Goal: Transaction & Acquisition: Purchase product/service

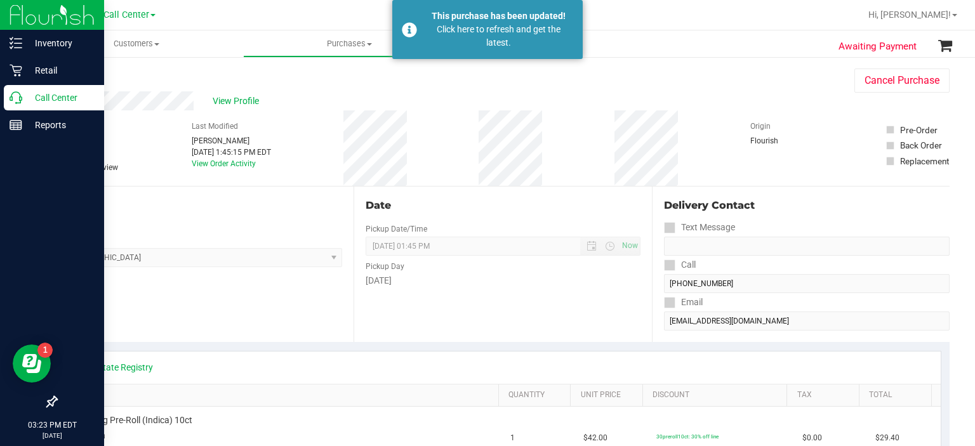
click at [36, 100] on p "Call Center" at bounding box center [60, 97] width 76 height 15
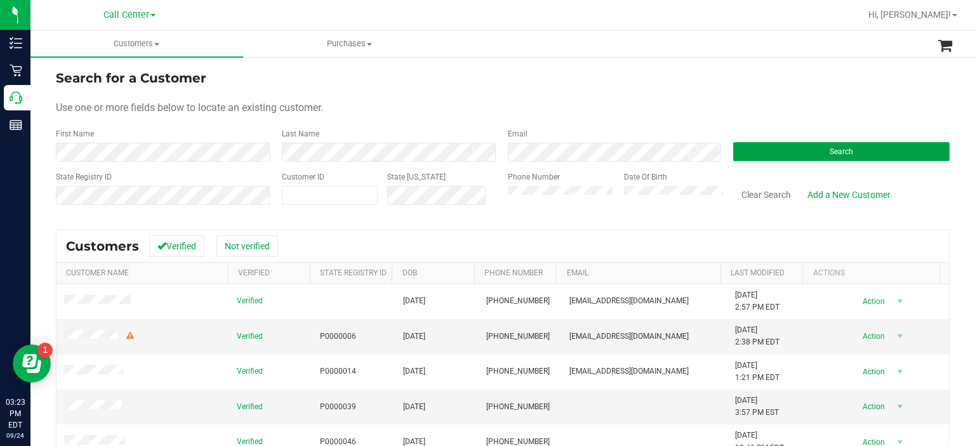
click at [777, 147] on button "Search" at bounding box center [841, 151] width 216 height 19
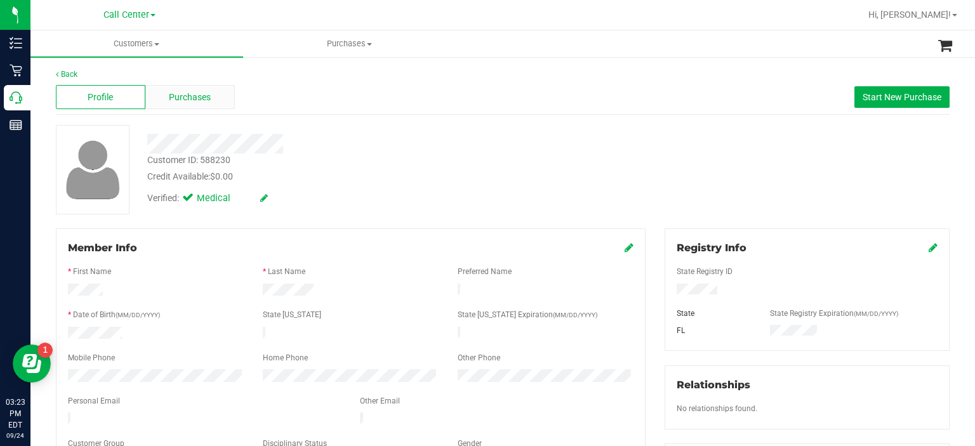
click at [171, 101] on span "Purchases" at bounding box center [190, 97] width 42 height 13
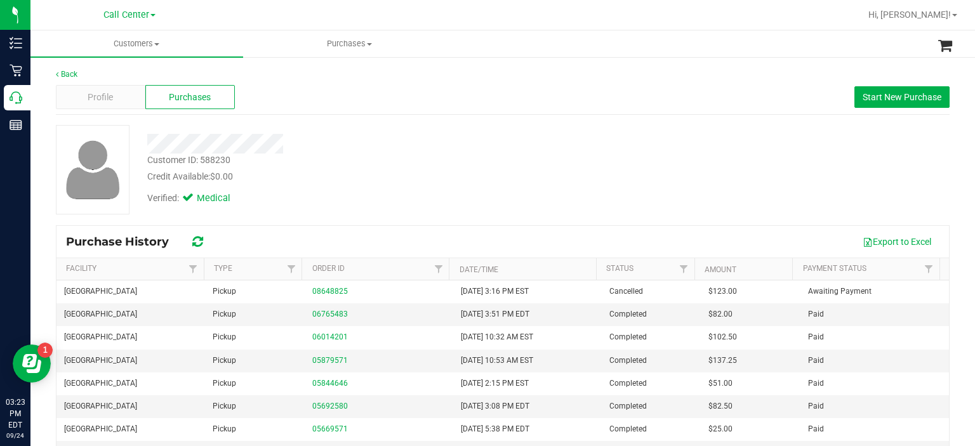
click at [888, 86] on div "Profile Purchases Start New Purchase" at bounding box center [502, 97] width 893 height 35
click at [884, 93] on span "Start New Purchase" at bounding box center [901, 97] width 79 height 10
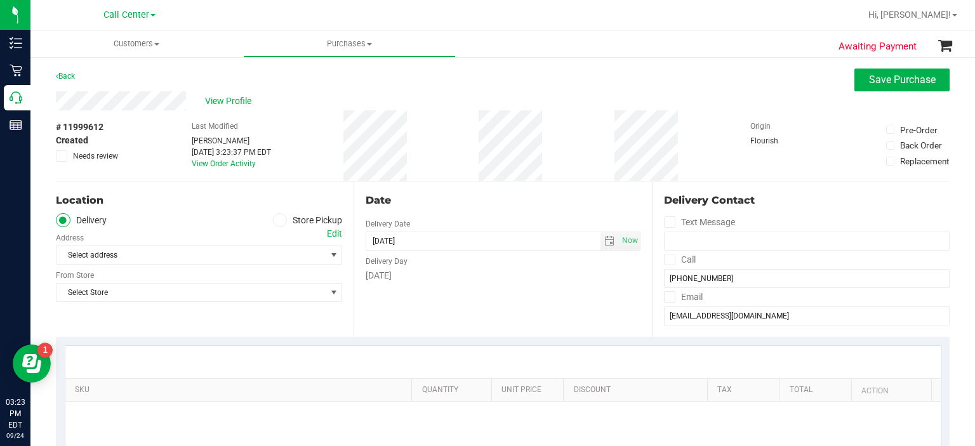
click at [276, 220] on icon at bounding box center [280, 220] width 8 height 0
click at [0, 0] on input "Store Pickup" at bounding box center [0, 0] width 0 height 0
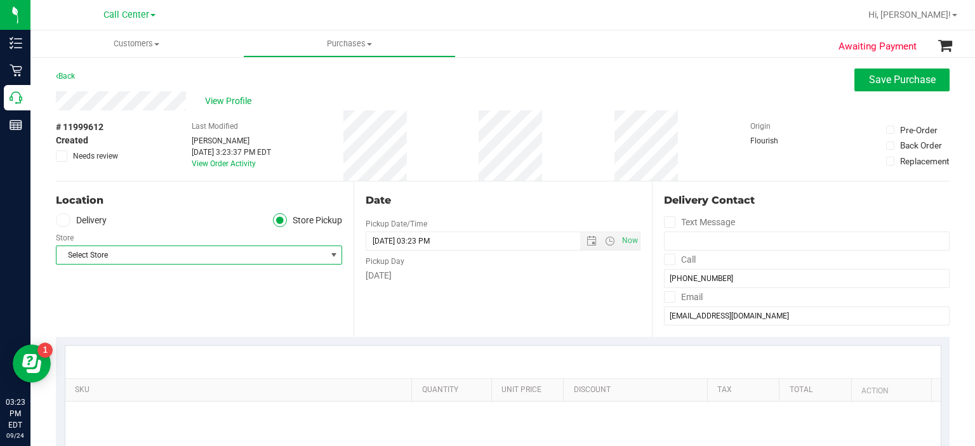
click at [266, 249] on span "Select Store" at bounding box center [190, 255] width 269 height 18
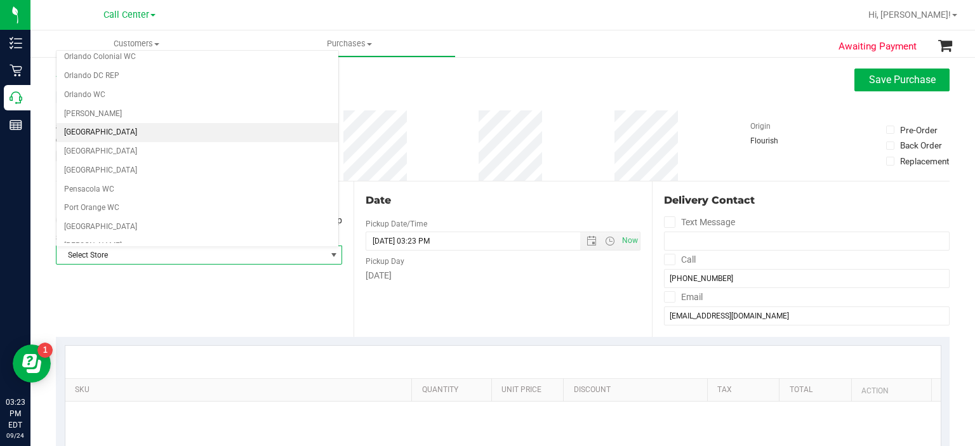
scroll to position [608, 0]
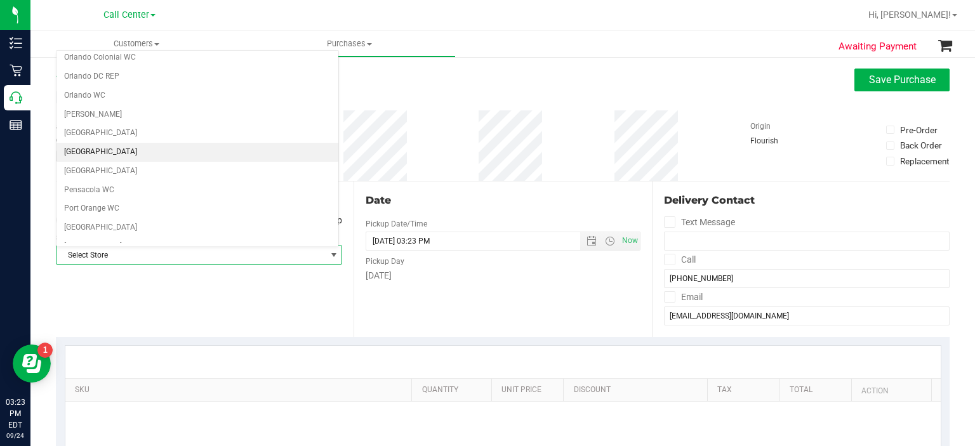
click at [137, 143] on li "[GEOGRAPHIC_DATA]" at bounding box center [197, 152] width 282 height 19
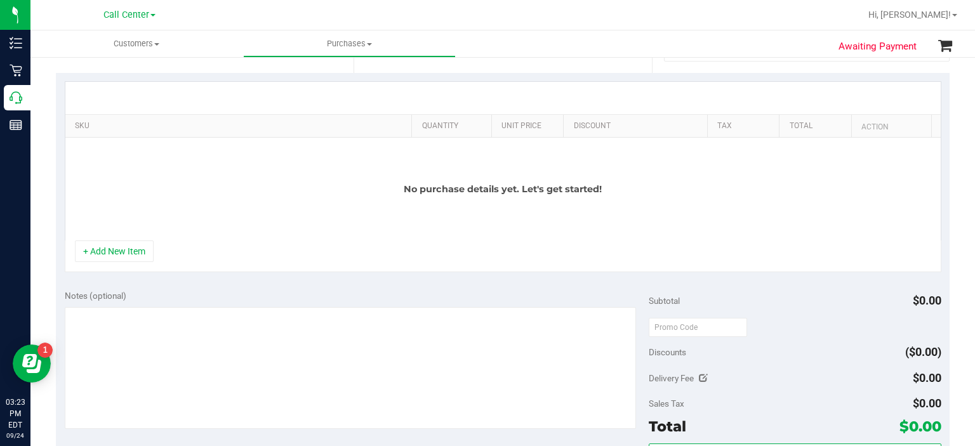
scroll to position [264, 0]
click at [109, 256] on button "+ Add New Item" at bounding box center [114, 251] width 79 height 22
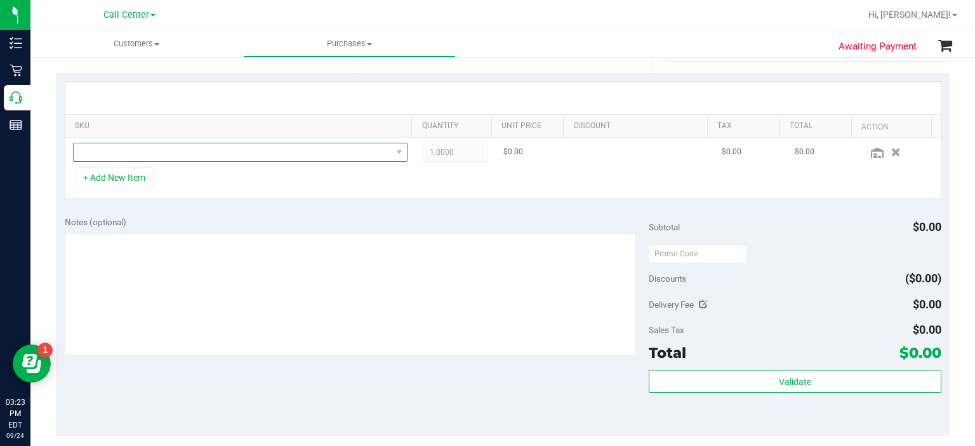
click at [201, 147] on span "NO DATA FOUND" at bounding box center [233, 152] width 318 height 18
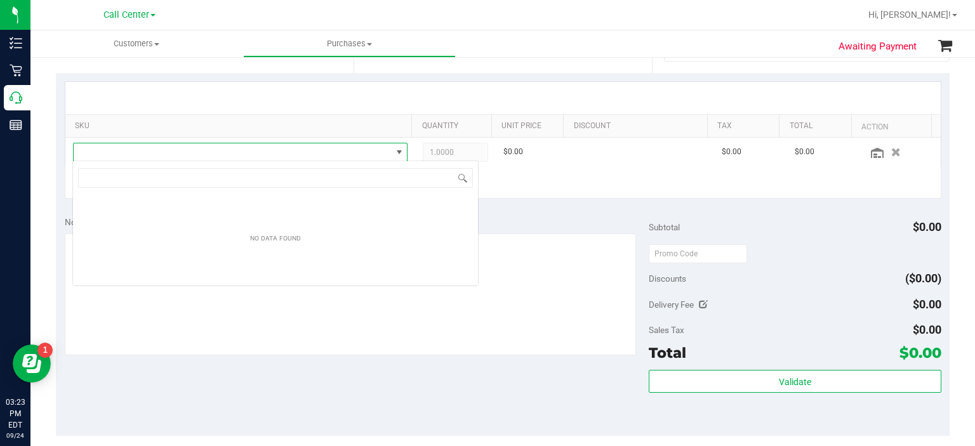
scroll to position [18, 327]
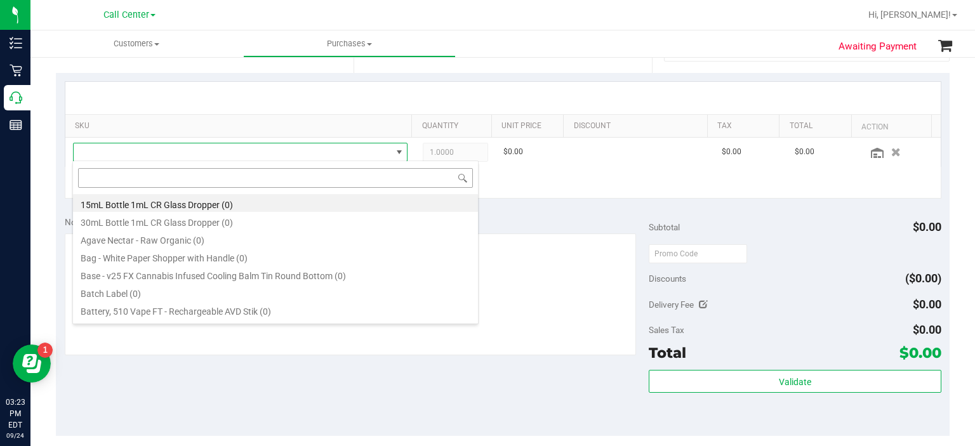
click at [213, 184] on input at bounding box center [275, 178] width 395 height 20
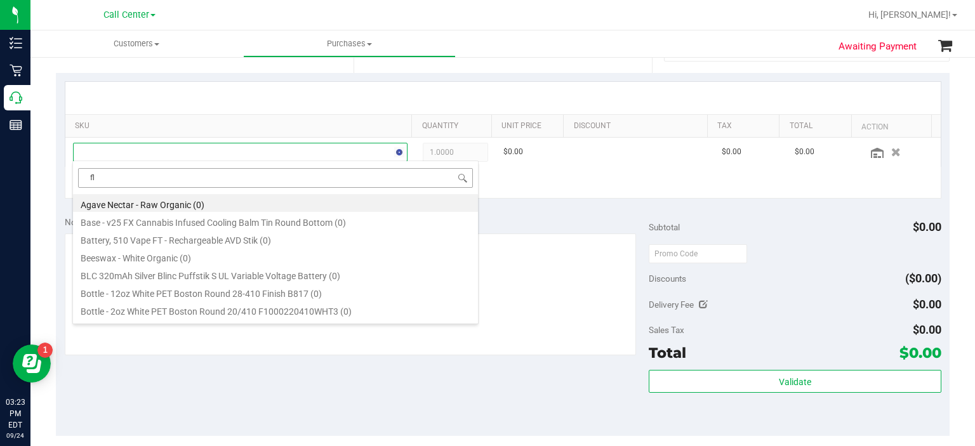
type input "f"
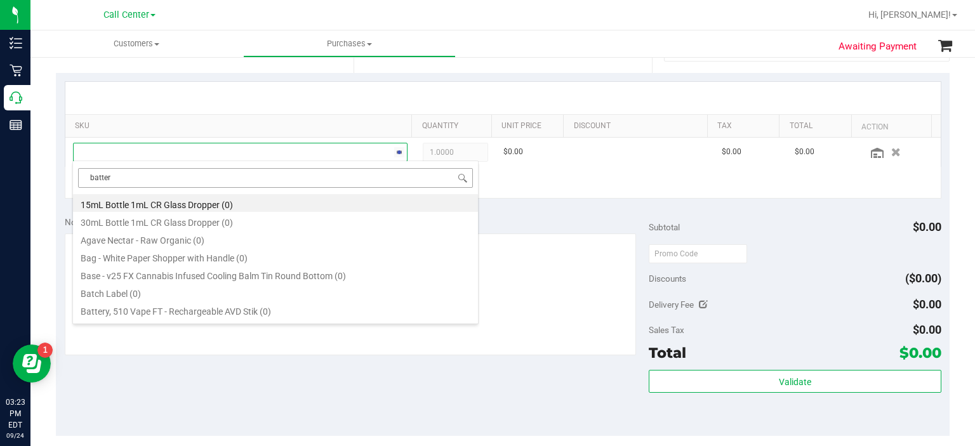
type input "battery"
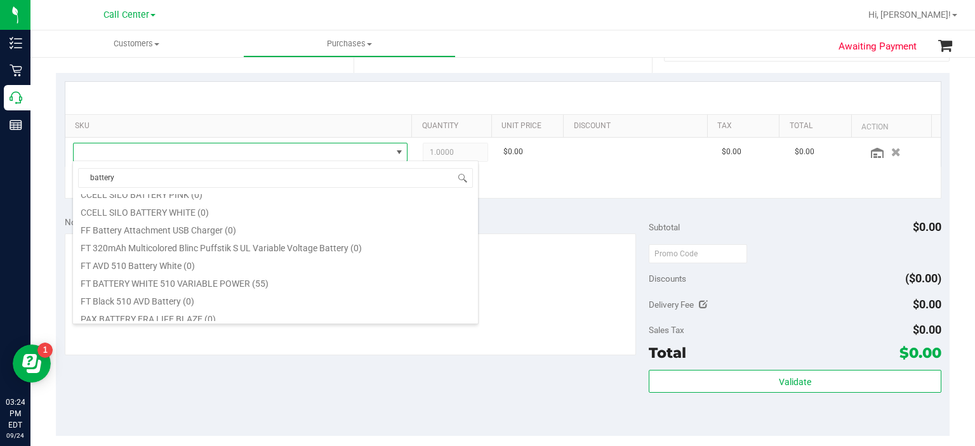
scroll to position [116, 0]
click at [251, 284] on li "FT BATTERY WHITE 510 VARIABLE POWER (55)" at bounding box center [275, 282] width 405 height 18
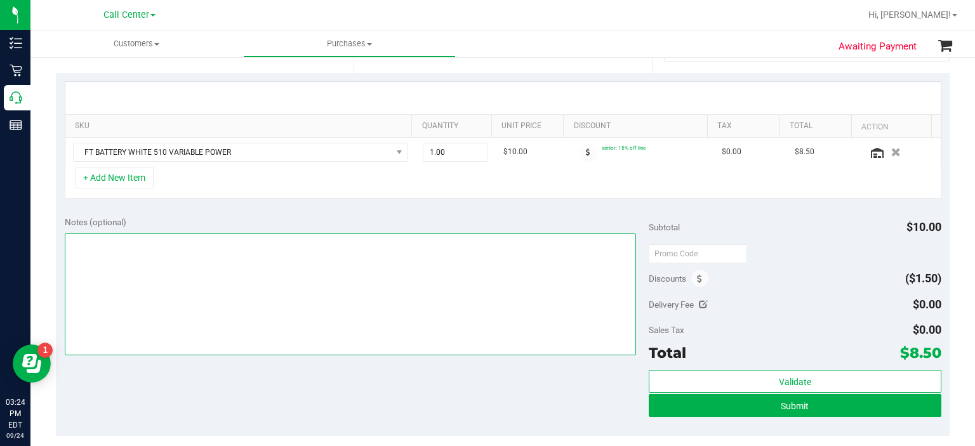
click at [437, 280] on textarea at bounding box center [351, 295] width 572 height 122
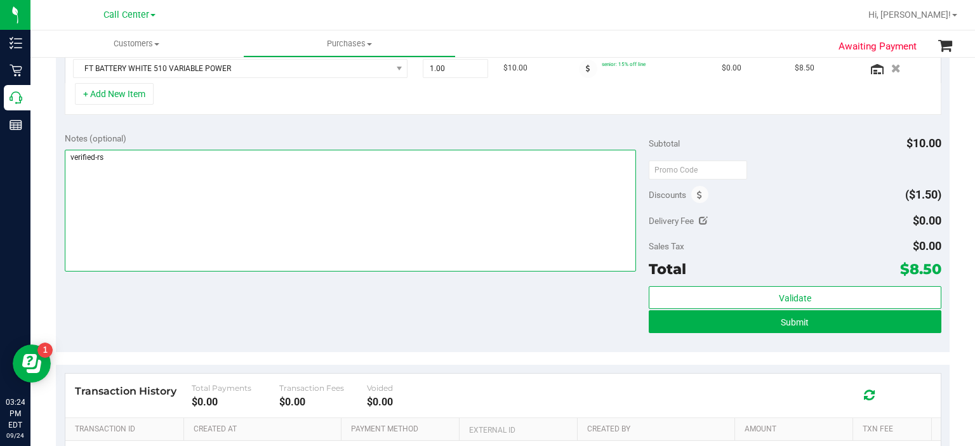
scroll to position [340, 0]
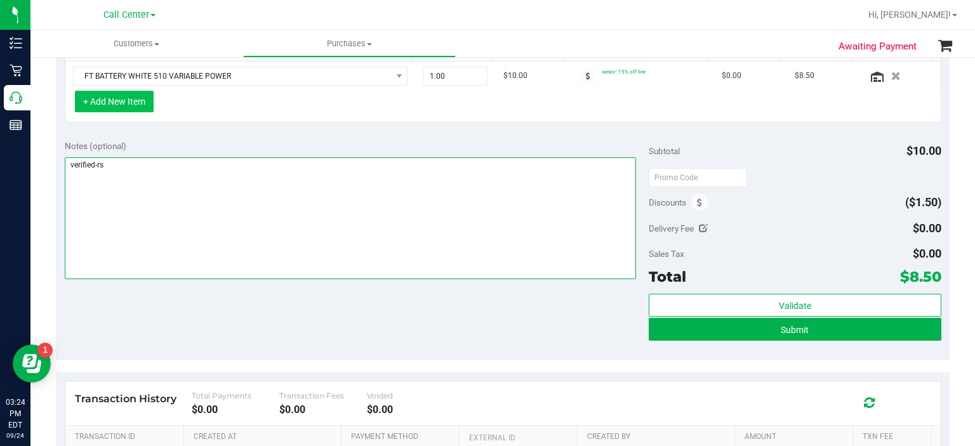
type textarea "verified-rs"
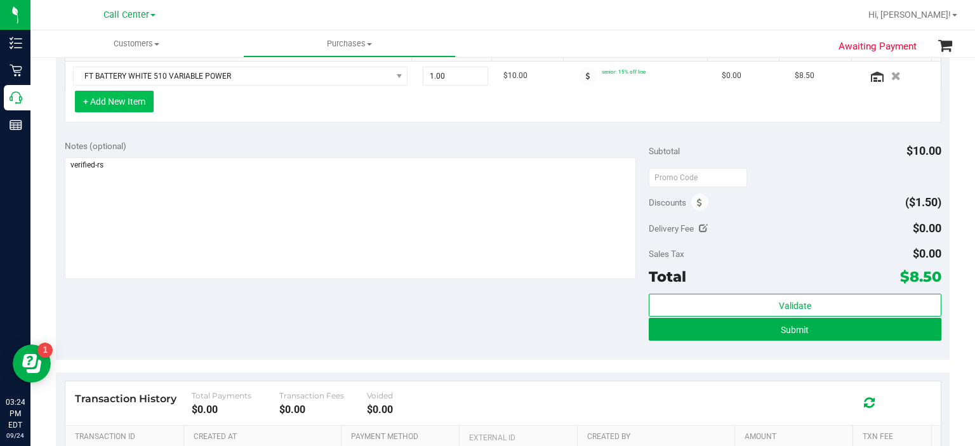
click at [109, 96] on button "+ Add New Item" at bounding box center [114, 102] width 79 height 22
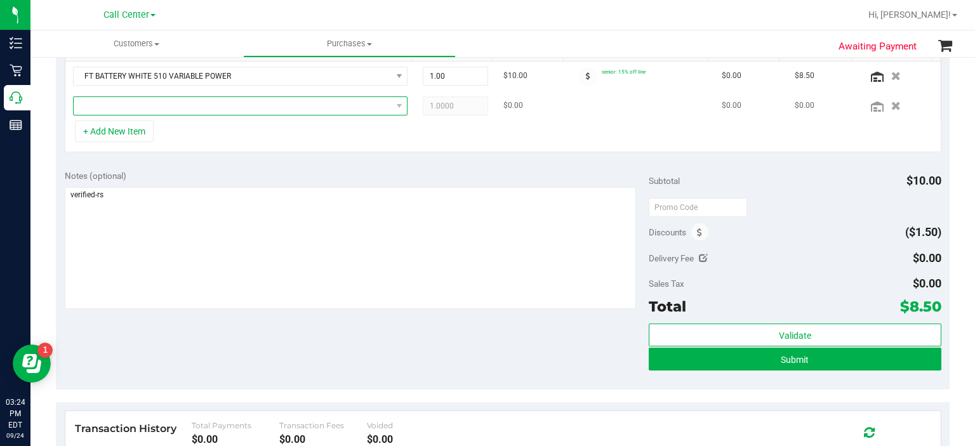
click at [176, 109] on span "NO DATA FOUND" at bounding box center [233, 106] width 318 height 18
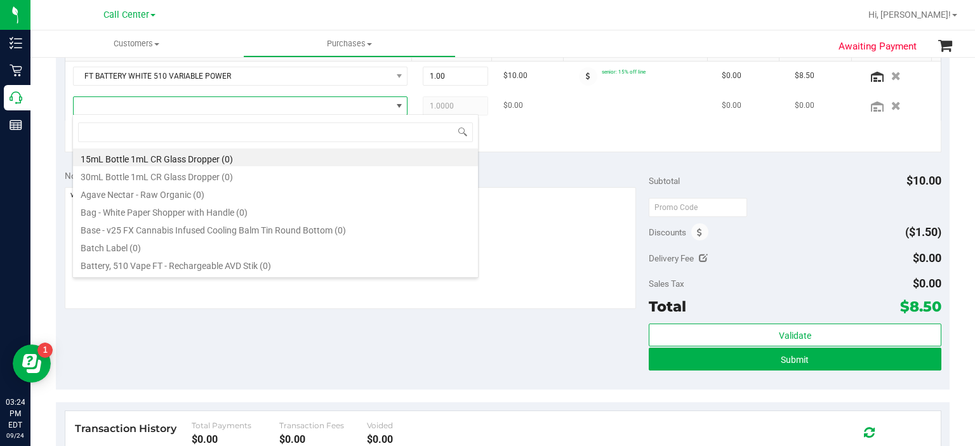
scroll to position [18, 327]
type input "p"
type input "v"
type input "b"
type input "mint"
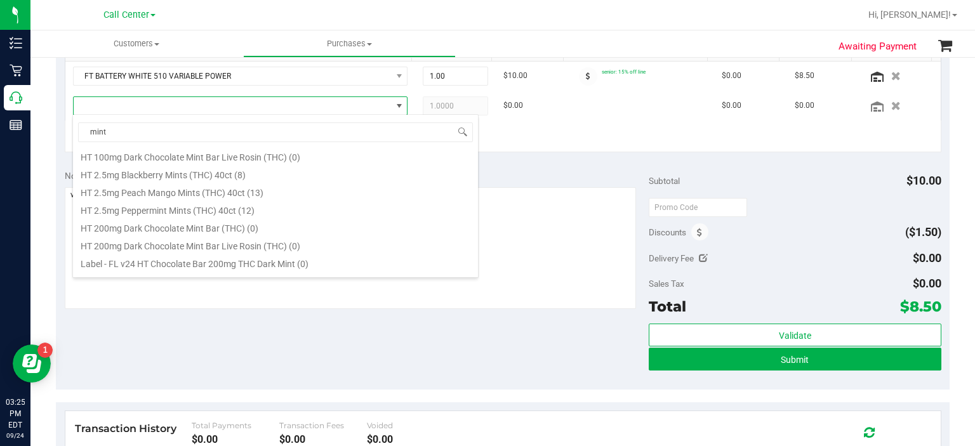
scroll to position [500, 0]
drag, startPoint x: 155, startPoint y: 149, endPoint x: 122, endPoint y: 333, distance: 187.1
click at [122, 333] on div "Notes (optional) Subtotal $10.00 Discounts ($1.50) Delivery Fee $0.00 Sales Tax…" at bounding box center [502, 275] width 893 height 228
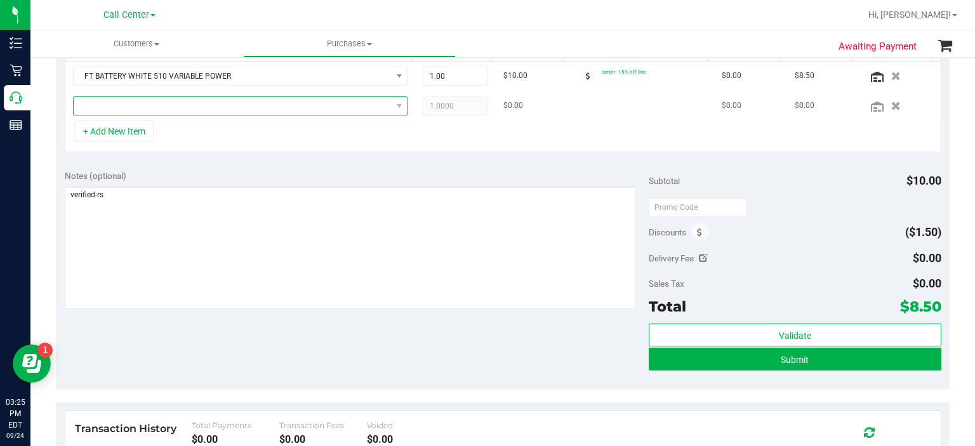
click at [173, 114] on span "NO DATA FOUND" at bounding box center [240, 105] width 335 height 19
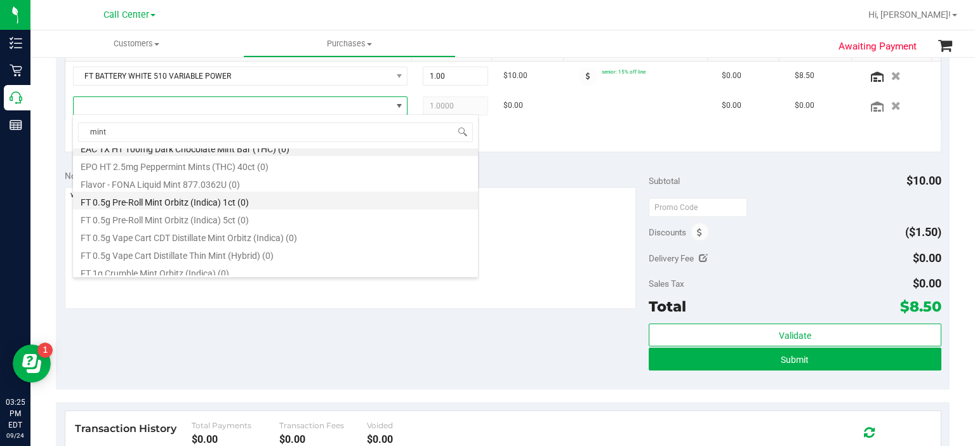
scroll to position [0, 0]
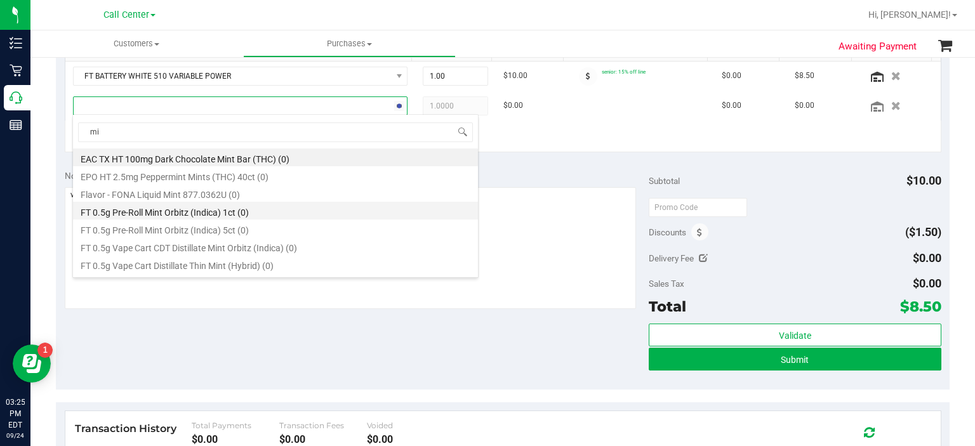
type input "m"
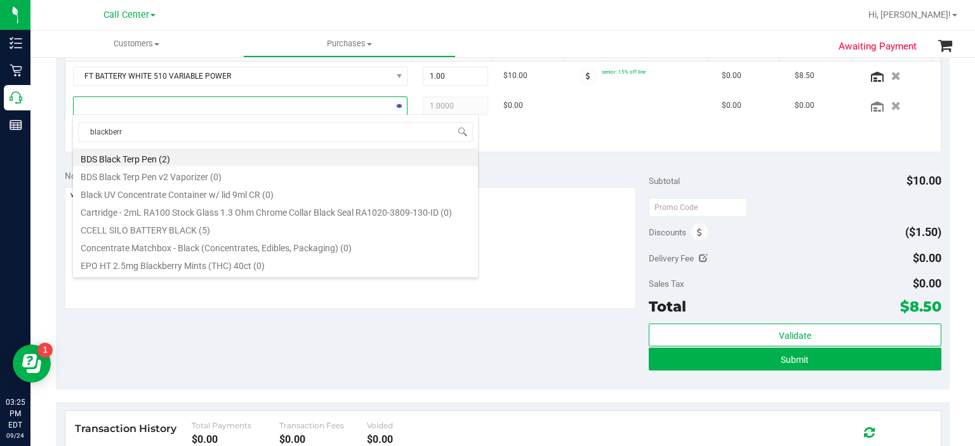
type input "blackberry"
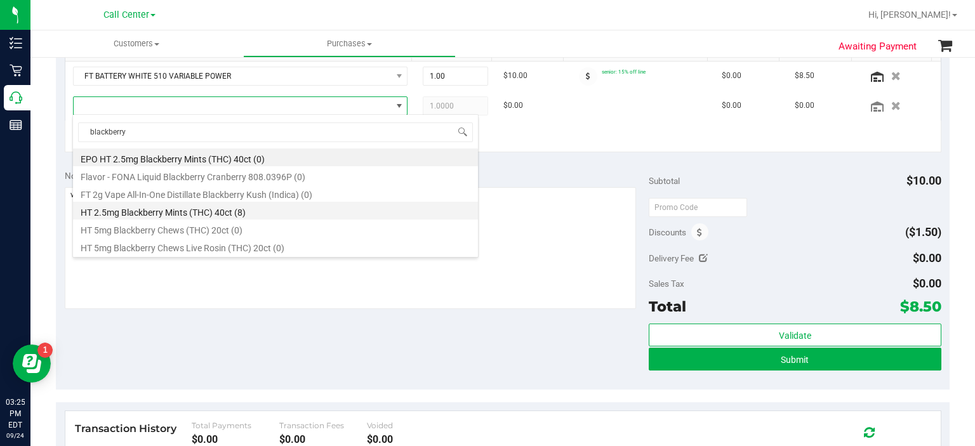
click at [235, 209] on li "HT 2.5mg Blackberry Mints (THC) 40ct (8)" at bounding box center [275, 211] width 405 height 18
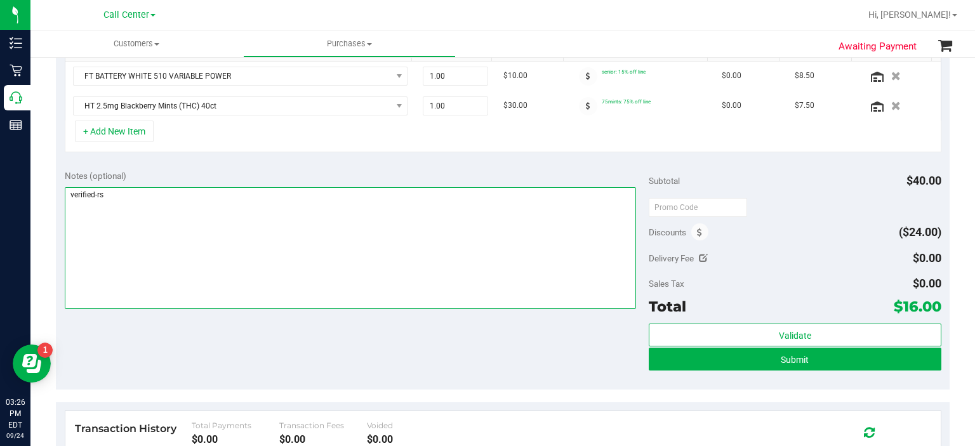
click at [299, 232] on textarea at bounding box center [351, 248] width 572 height 122
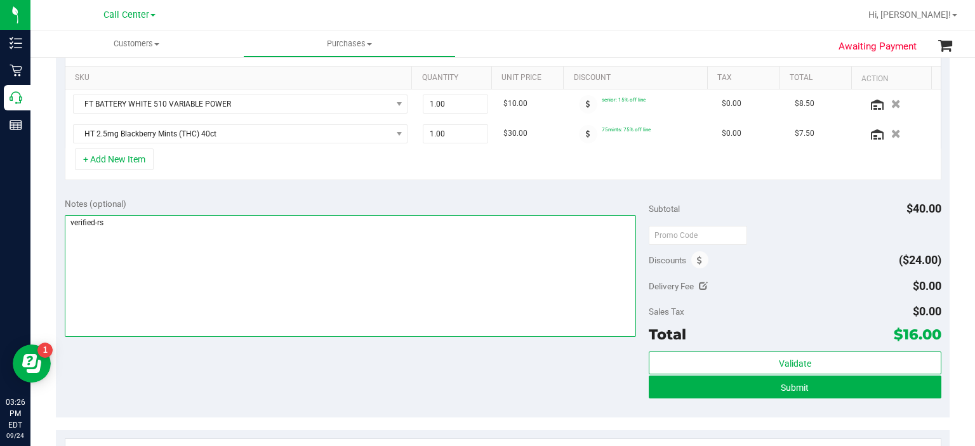
scroll to position [312, 0]
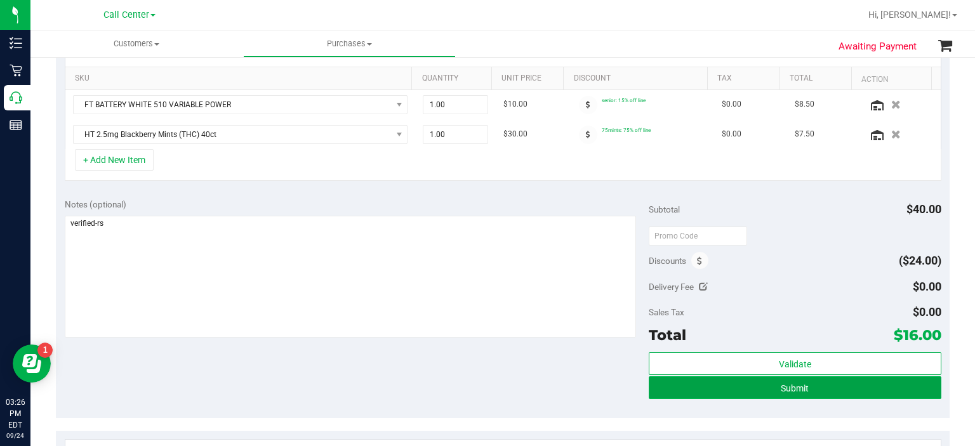
click at [701, 395] on button "Submit" at bounding box center [794, 387] width 292 height 23
